Goal: Task Accomplishment & Management: Use online tool/utility

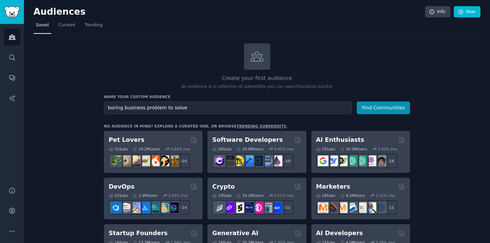
drag, startPoint x: 191, startPoint y: 109, endPoint x: 96, endPoint y: 107, distance: 94.7
type input "seoul surgery"
click at [357, 102] on button "Find Communities" at bounding box center [383, 108] width 53 height 13
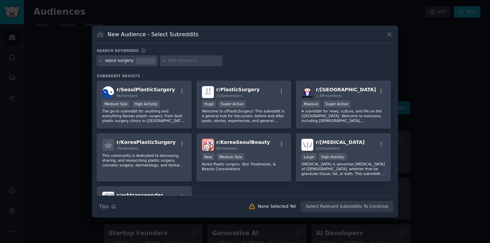
click at [177, 63] on input "text" at bounding box center [194, 61] width 52 height 6
type input "c"
type input "compared to [GEOGRAPHIC_DATA]"
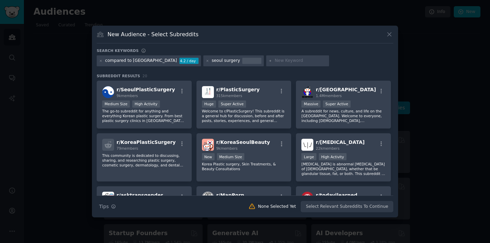
click at [356, 204] on div "Search Tips Tips None Selected Yet Select Relevant Subreddits To Continue" at bounding box center [245, 203] width 297 height 17
click at [354, 209] on div "Search Tips Tips None Selected Yet Select Relevant Subreddits To Continue" at bounding box center [245, 203] width 297 height 17
